Goal: Complete application form

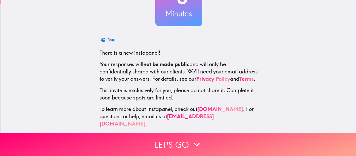
scroll to position [61, 0]
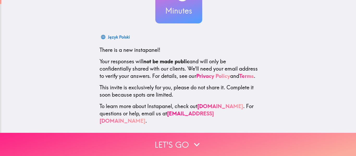
click at [266, 138] on button "Let's go" at bounding box center [178, 144] width 356 height 23
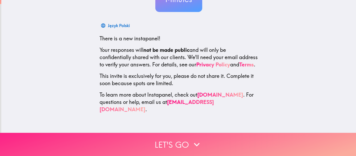
scroll to position [0, 0]
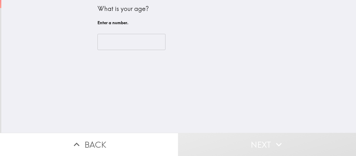
click at [135, 45] on input "number" at bounding box center [131, 42] width 68 height 16
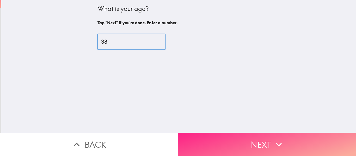
type input "38"
click at [278, 139] on icon "button" at bounding box center [278, 144] width 11 height 11
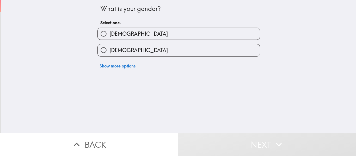
click at [238, 49] on label "[DEMOGRAPHIC_DATA]" at bounding box center [179, 50] width 162 height 12
click at [109, 49] on input "[DEMOGRAPHIC_DATA]" at bounding box center [104, 50] width 12 height 12
radio input "true"
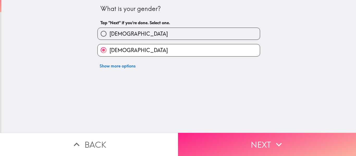
click at [287, 140] on button "Next" at bounding box center [267, 144] width 178 height 23
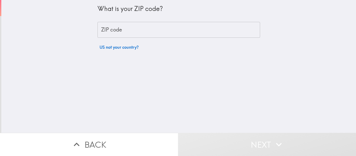
click at [221, 28] on input "ZIP code" at bounding box center [178, 30] width 163 height 16
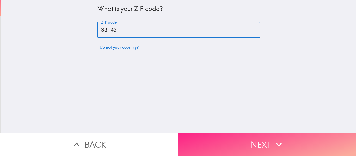
type input "33142"
click at [294, 140] on button "Next" at bounding box center [267, 144] width 178 height 23
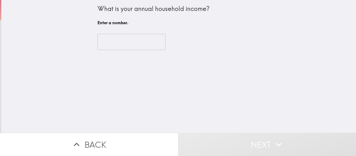
click at [126, 39] on input "number" at bounding box center [131, 42] width 68 height 16
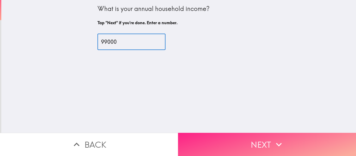
type input "99000"
click at [281, 139] on icon "button" at bounding box center [278, 144] width 11 height 11
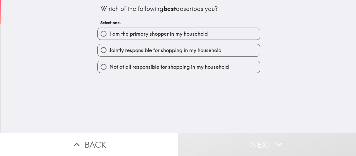
click at [248, 53] on label "Jointly responsible for shopping in my household" at bounding box center [179, 50] width 162 height 12
click at [109, 53] on input "Jointly responsible for shopping in my household" at bounding box center [104, 50] width 12 height 12
radio input "true"
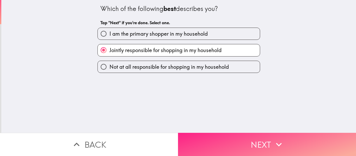
click at [253, 137] on button "Next" at bounding box center [267, 144] width 178 height 23
